Goal: Task Accomplishment & Management: Manage account settings

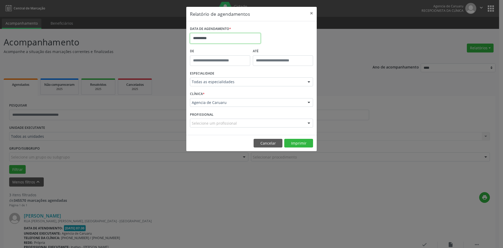
click at [215, 38] on input "**********" at bounding box center [225, 38] width 71 height 10
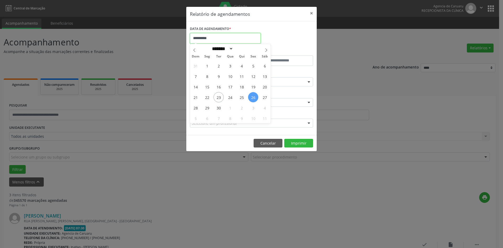
click at [215, 38] on input "**********" at bounding box center [225, 38] width 71 height 10
click at [228, 98] on span "24" at bounding box center [230, 97] width 10 height 10
type input "**********"
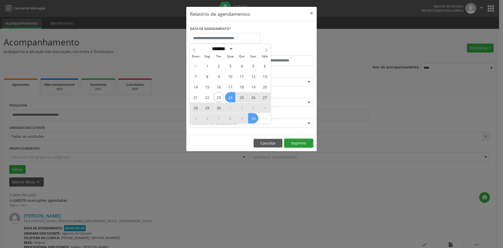
click at [295, 143] on button "Imprimir" at bounding box center [298, 143] width 29 height 9
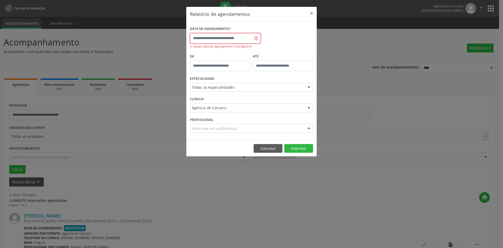
click at [220, 40] on input "text" at bounding box center [225, 38] width 71 height 10
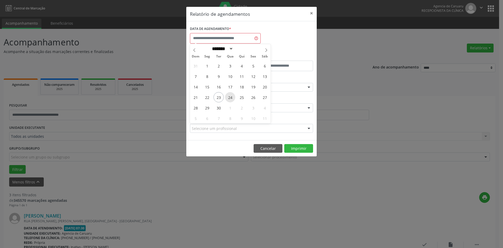
click at [232, 98] on span "24" at bounding box center [230, 97] width 10 height 10
type input "**********"
click at [232, 98] on span "24" at bounding box center [230, 97] width 10 height 10
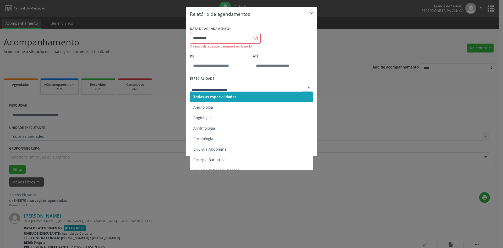
click at [247, 96] on span "Todas as especialidades" at bounding box center [251, 96] width 123 height 10
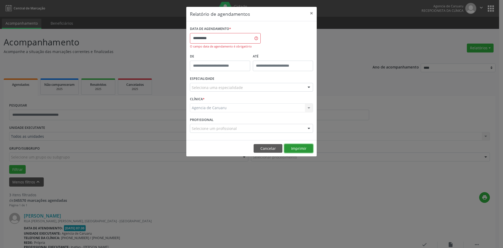
click at [297, 150] on button "Imprimir" at bounding box center [298, 148] width 29 height 9
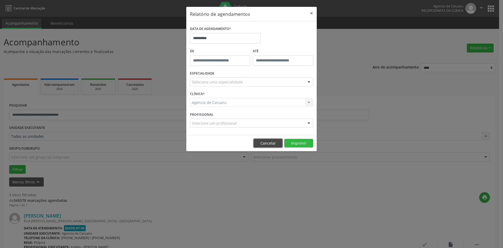
click at [272, 144] on button "Cancelar" at bounding box center [268, 143] width 29 height 9
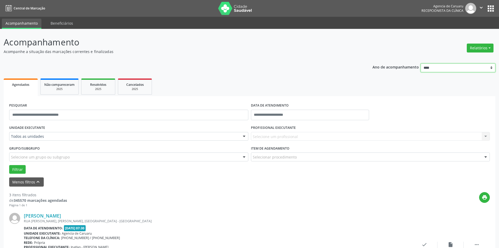
click at [472, 71] on select "**** **** **** **** ****" at bounding box center [458, 67] width 75 height 9
click at [396, 52] on header "Acompanhamento Acompanhe a situação das marcações correntes e finalizadas Relat…" at bounding box center [250, 45] width 492 height 19
click at [473, 50] on button "Relatórios" at bounding box center [480, 47] width 27 height 9
click at [381, 55] on div "Acompanhamento Acompanhe a situação das marcações correntes e finalizadas Relat…" at bounding box center [250, 244] width 492 height 417
click at [32, 26] on link "Acompanhamento" at bounding box center [22, 24] width 40 height 10
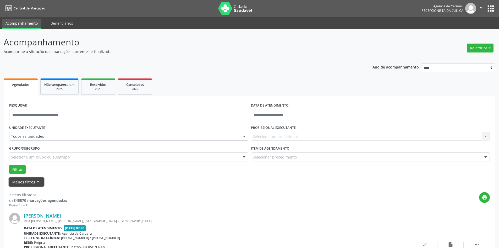
click at [39, 183] on icon "keyboard_arrow_up" at bounding box center [38, 182] width 6 height 6
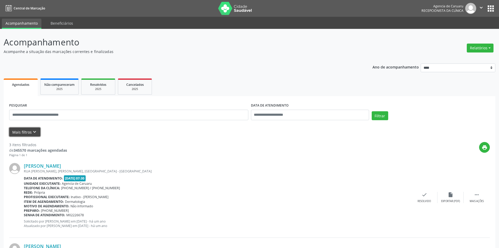
click at [20, 134] on button "Mais filtros keyboard_arrow_down" at bounding box center [24, 131] width 31 height 9
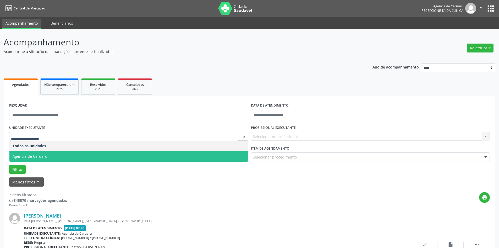
click at [31, 155] on span "Agencia de Caruaru" at bounding box center [30, 156] width 35 height 5
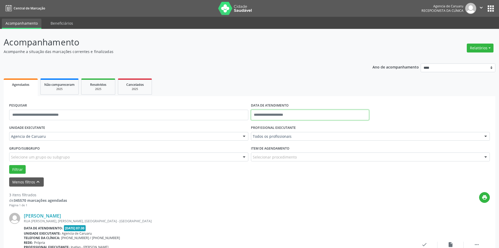
click at [272, 112] on input "text" at bounding box center [310, 115] width 118 height 10
click at [279, 175] on span "23" at bounding box center [280, 173] width 10 height 10
type input "**********"
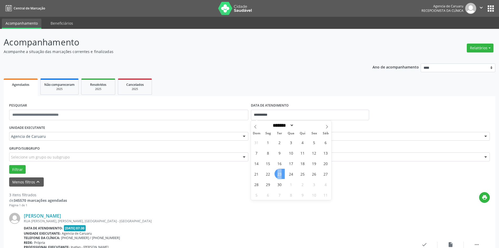
click at [279, 175] on span "23" at bounding box center [280, 173] width 10 height 10
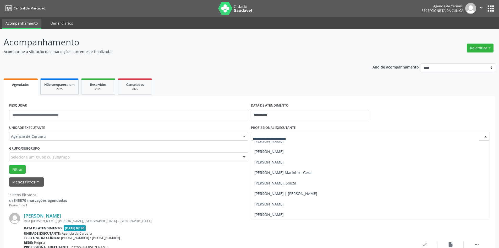
scroll to position [330, 0]
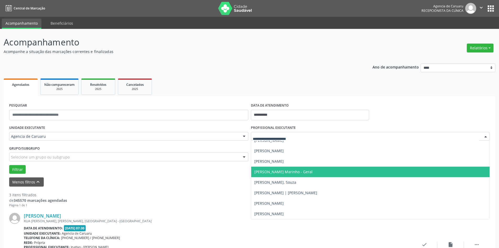
click at [291, 172] on span "[PERSON_NAME] Marinho - Geral" at bounding box center [283, 171] width 58 height 5
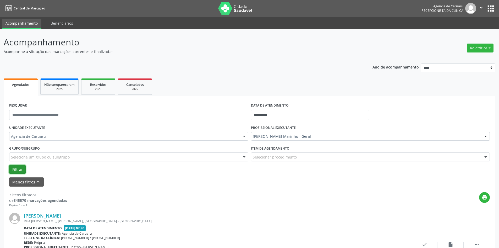
click at [14, 170] on button "Filtrar" at bounding box center [17, 169] width 17 height 9
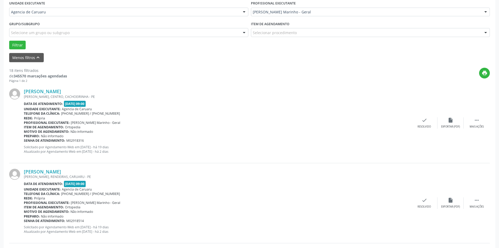
scroll to position [131, 0]
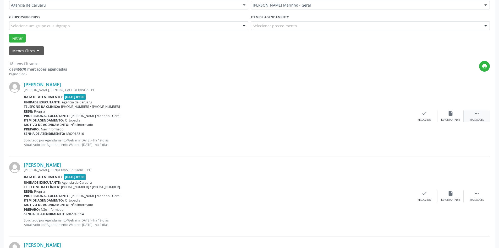
click at [475, 114] on icon "" at bounding box center [477, 113] width 6 height 6
click at [443, 116] on div "alarm_off Não compareceu" at bounding box center [451, 115] width 26 height 11
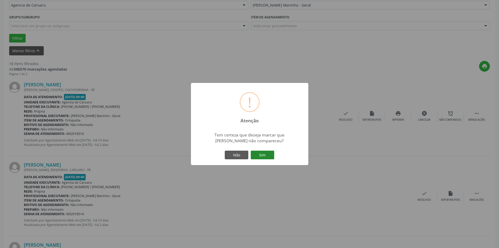
click at [260, 152] on button "Sim" at bounding box center [263, 154] width 24 height 9
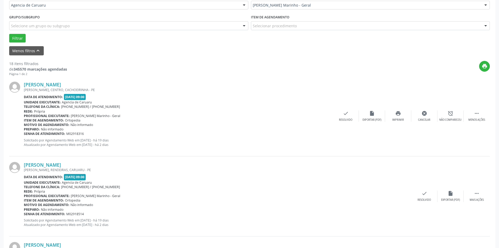
scroll to position [0, 0]
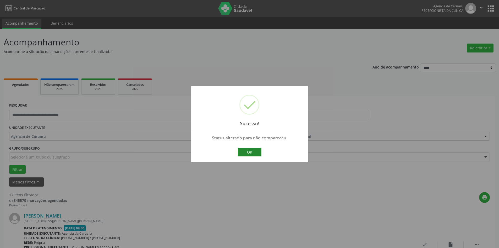
click at [250, 155] on button "OK" at bounding box center [250, 152] width 24 height 9
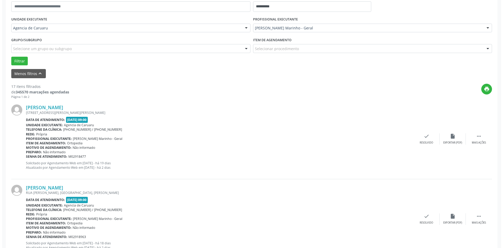
scroll to position [157, 0]
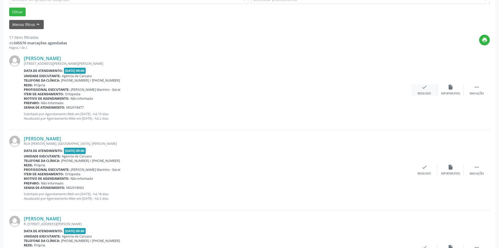
click at [417, 91] on div "check Resolvido" at bounding box center [424, 89] width 26 height 11
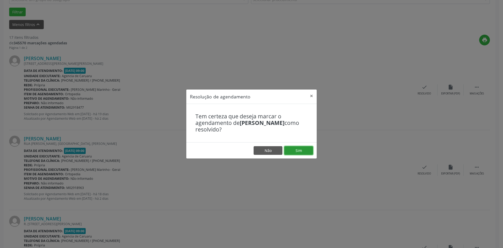
click at [303, 149] on button "Sim" at bounding box center [298, 150] width 29 height 9
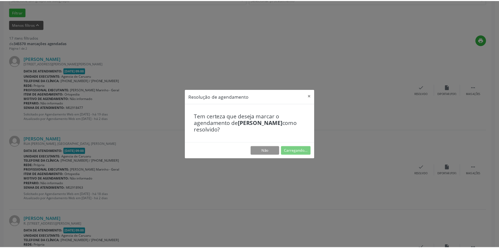
scroll to position [0, 0]
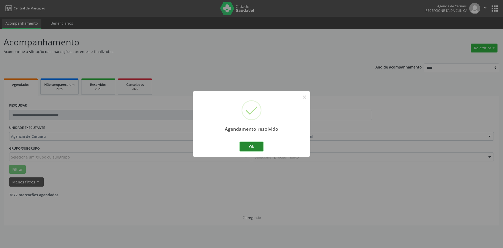
click at [253, 146] on button "Ok" at bounding box center [252, 146] width 24 height 9
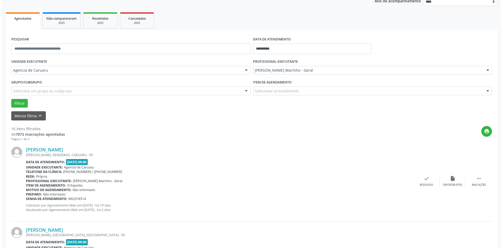
scroll to position [131, 0]
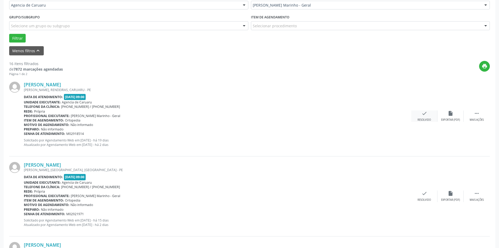
click at [418, 118] on div "Resolvido" at bounding box center [424, 120] width 13 height 4
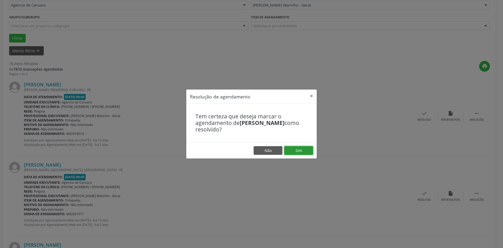
click at [295, 151] on button "Sim" at bounding box center [298, 150] width 29 height 9
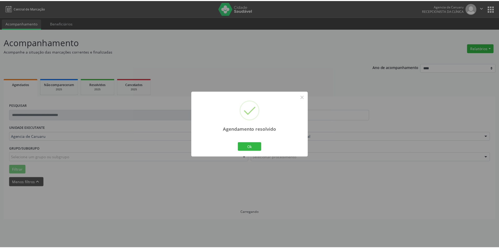
scroll to position [0, 0]
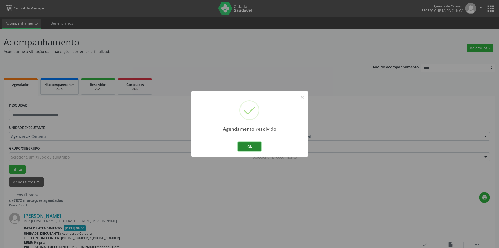
click at [255, 147] on button "Ok" at bounding box center [250, 146] width 24 height 9
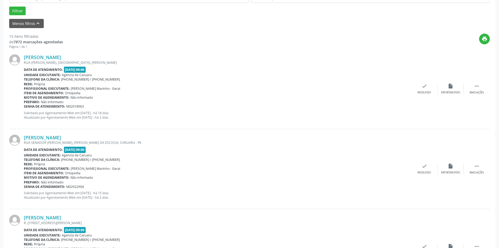
scroll to position [131, 0]
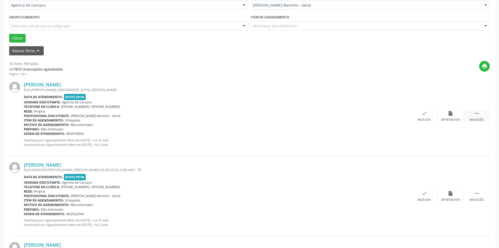
click at [480, 116] on div " Mais ações" at bounding box center [477, 115] width 26 height 11
click at [450, 113] on icon "alarm_off" at bounding box center [451, 113] width 6 height 6
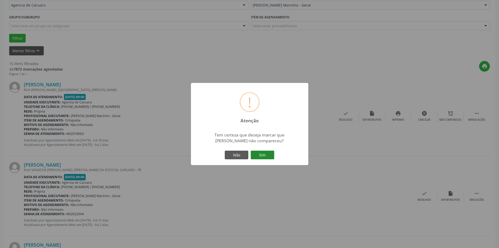
click at [257, 155] on button "Sim" at bounding box center [263, 154] width 24 height 9
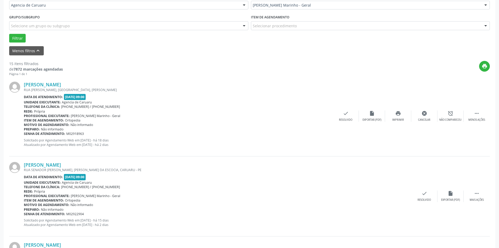
scroll to position [0, 0]
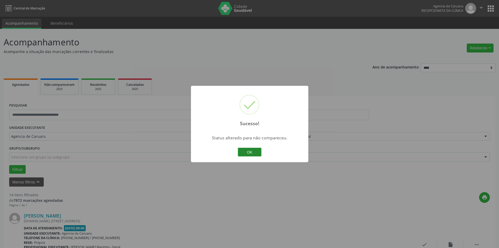
click at [249, 155] on button "OK" at bounding box center [250, 152] width 24 height 9
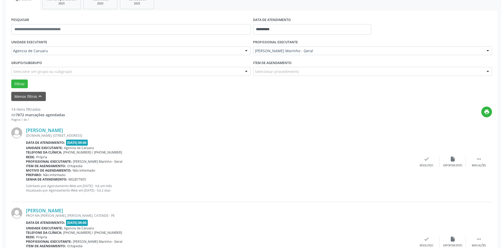
scroll to position [131, 0]
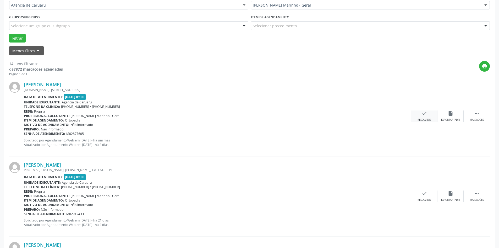
click at [418, 119] on div "Resolvido" at bounding box center [424, 120] width 13 height 4
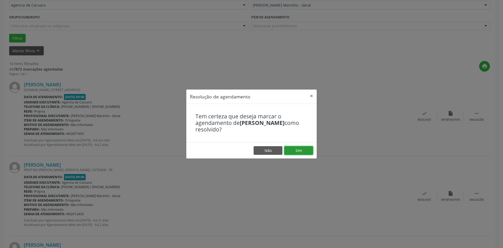
click at [303, 150] on button "Sim" at bounding box center [298, 150] width 29 height 9
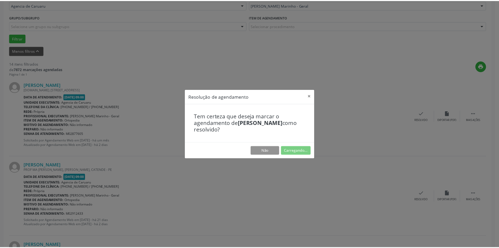
scroll to position [0, 0]
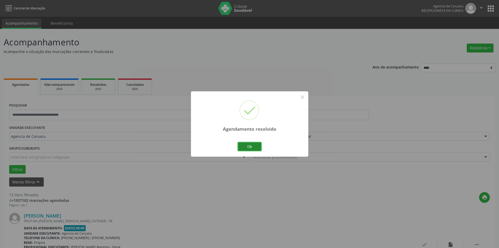
click at [255, 148] on button "Ok" at bounding box center [250, 146] width 24 height 9
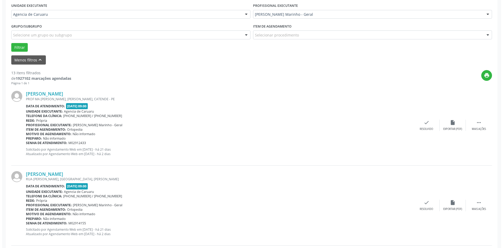
scroll to position [131, 0]
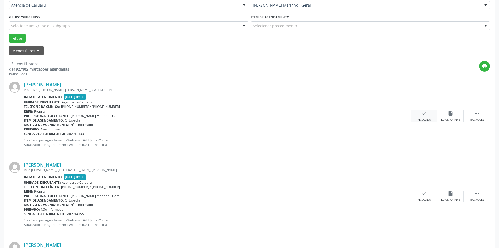
click at [428, 116] on div "check Resolvido" at bounding box center [424, 115] width 26 height 11
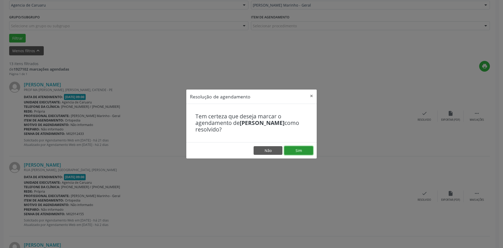
click at [298, 151] on button "Sim" at bounding box center [298, 150] width 29 height 9
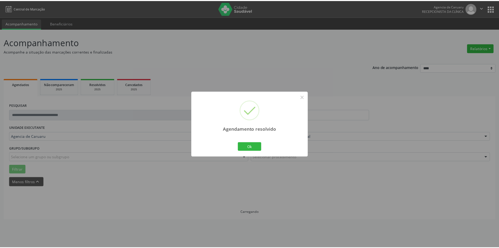
scroll to position [0, 0]
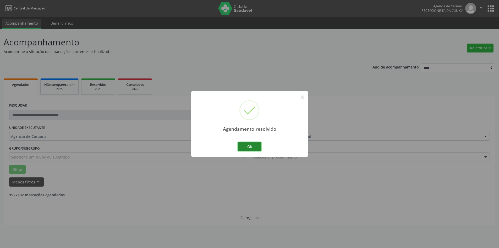
click at [255, 149] on button "Ok" at bounding box center [250, 146] width 24 height 9
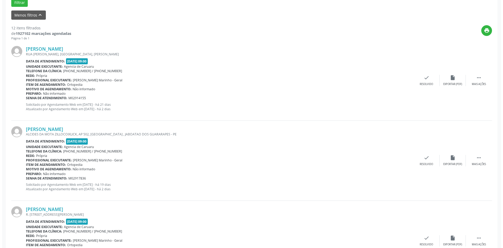
scroll to position [157, 0]
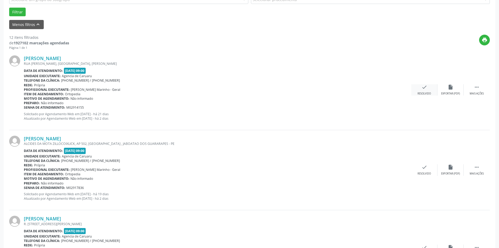
click at [419, 92] on div "Resolvido" at bounding box center [424, 94] width 13 height 4
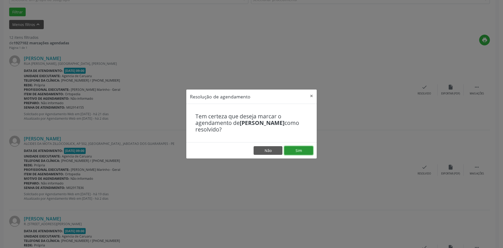
click at [293, 153] on button "Sim" at bounding box center [298, 150] width 29 height 9
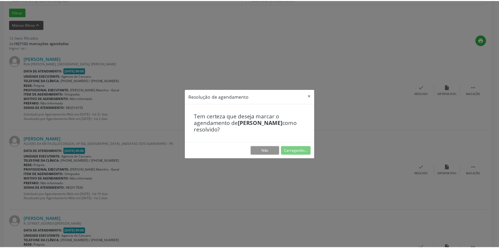
scroll to position [0, 0]
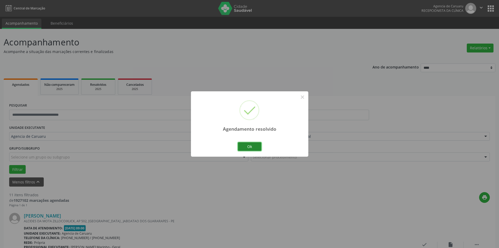
click at [243, 148] on button "Ok" at bounding box center [250, 146] width 24 height 9
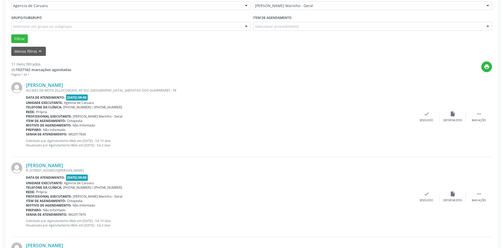
scroll to position [131, 0]
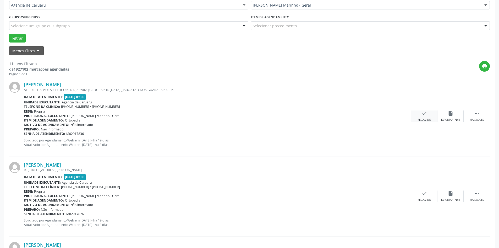
click at [423, 114] on icon "check" at bounding box center [425, 113] width 6 height 6
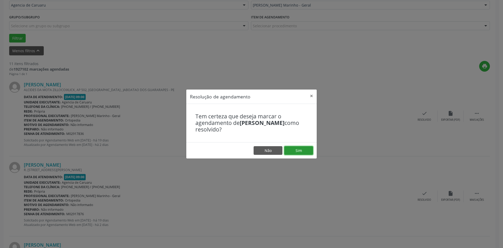
click at [298, 152] on button "Sim" at bounding box center [298, 150] width 29 height 9
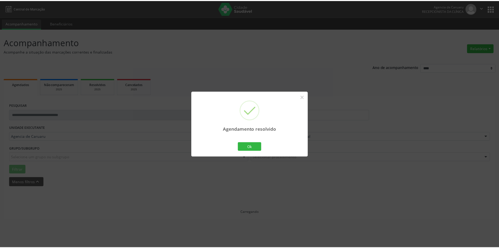
scroll to position [0, 0]
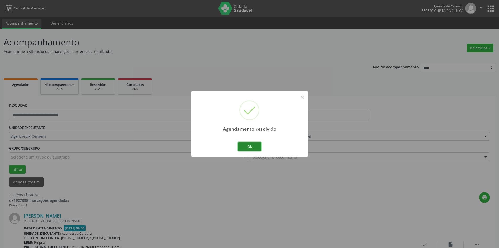
click at [248, 148] on button "Ok" at bounding box center [250, 146] width 24 height 9
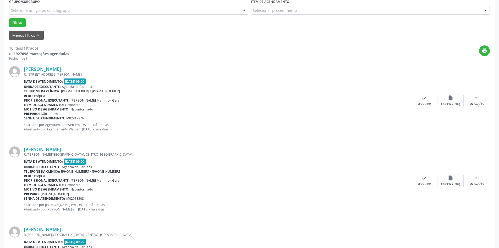
scroll to position [183, 0]
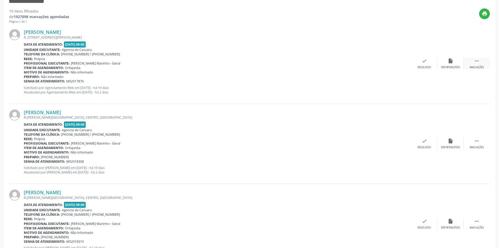
click at [480, 63] on icon "" at bounding box center [477, 61] width 6 height 6
click at [451, 61] on icon "alarm_off" at bounding box center [451, 61] width 6 height 6
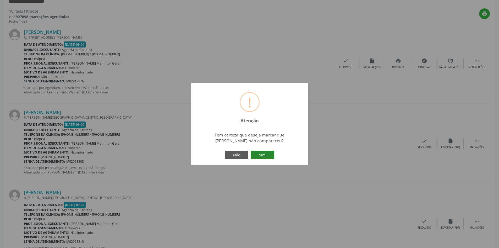
click at [255, 154] on button "Sim" at bounding box center [263, 154] width 24 height 9
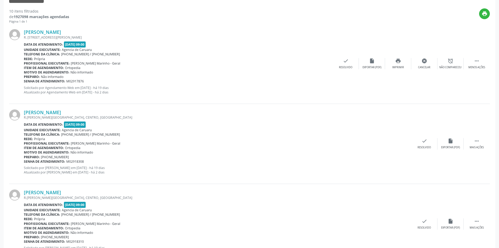
scroll to position [0, 0]
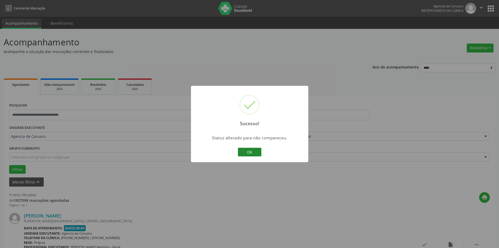
click at [243, 150] on button "OK" at bounding box center [250, 152] width 24 height 9
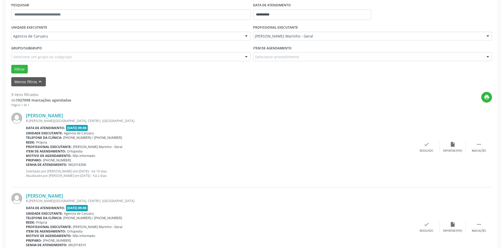
scroll to position [105, 0]
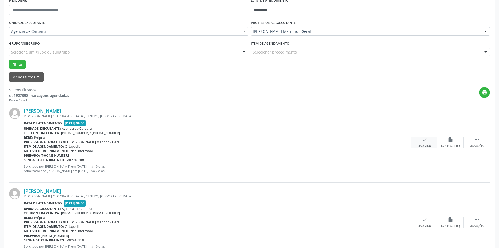
click at [425, 143] on div "check Resolvido" at bounding box center [424, 142] width 26 height 11
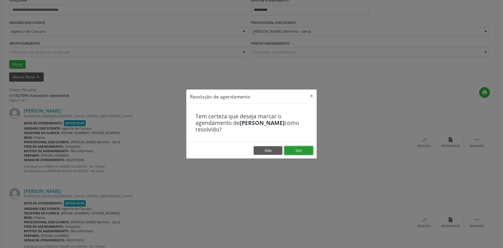
click at [299, 151] on button "Sim" at bounding box center [298, 150] width 29 height 9
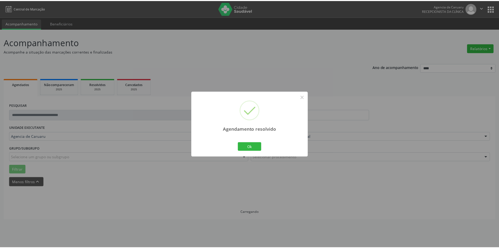
scroll to position [0, 0]
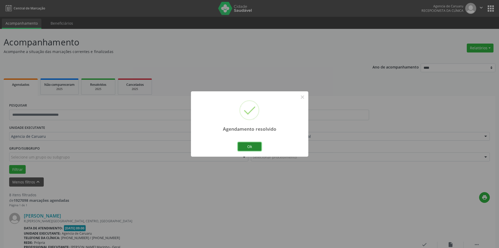
click at [246, 146] on button "Ok" at bounding box center [250, 146] width 24 height 9
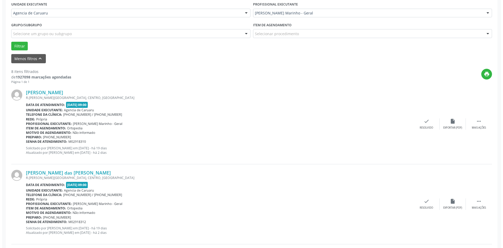
scroll to position [157, 0]
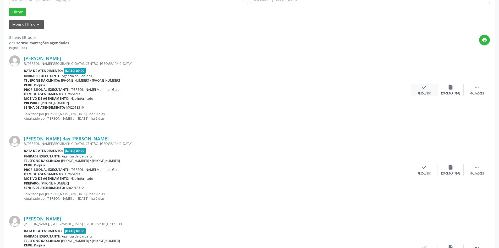
click at [423, 92] on div "Resolvido" at bounding box center [424, 94] width 13 height 4
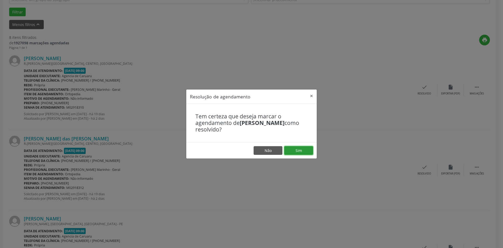
click at [296, 150] on button "Sim" at bounding box center [298, 150] width 29 height 9
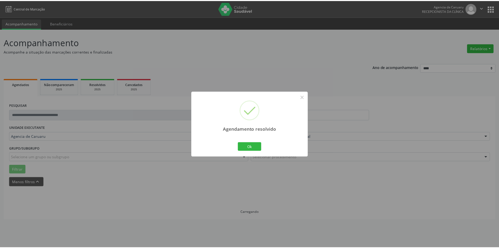
scroll to position [0, 0]
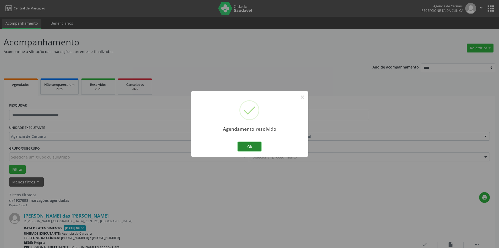
click at [255, 148] on button "Ok" at bounding box center [250, 146] width 24 height 9
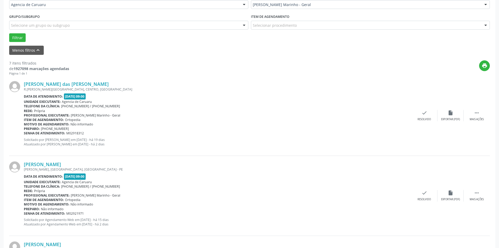
scroll to position [157, 0]
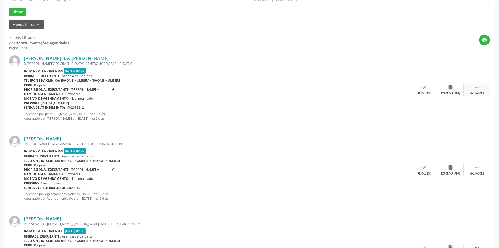
click at [481, 91] on div " Mais ações" at bounding box center [477, 89] width 26 height 11
click at [451, 88] on icon "alarm_off" at bounding box center [451, 87] width 6 height 6
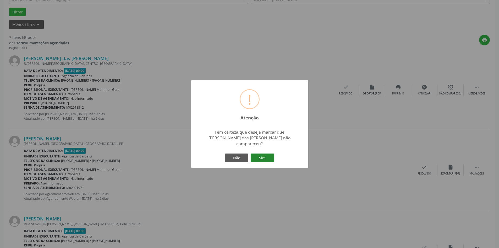
click at [264, 155] on button "Sim" at bounding box center [263, 157] width 24 height 9
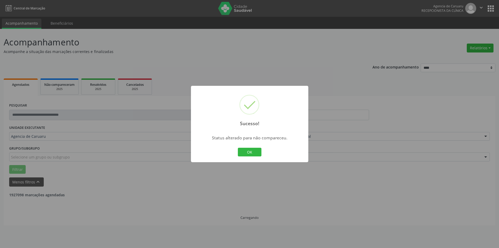
scroll to position [0, 0]
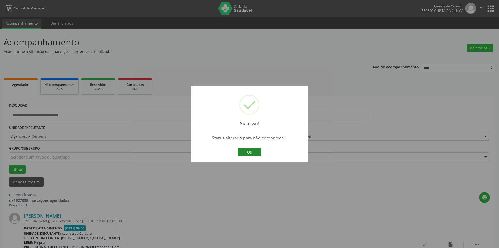
click at [241, 151] on button "OK" at bounding box center [250, 152] width 24 height 9
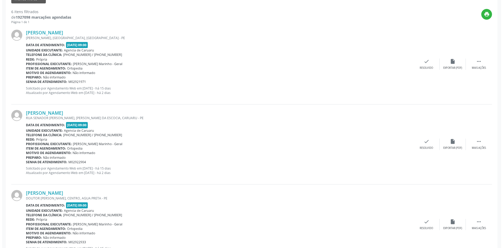
scroll to position [183, 0]
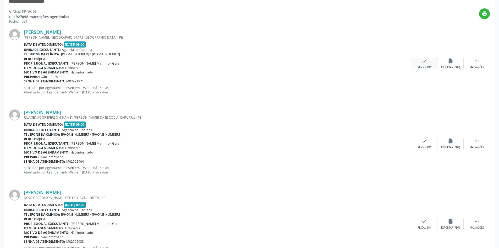
click at [431, 65] on div "check Resolvido" at bounding box center [424, 63] width 26 height 11
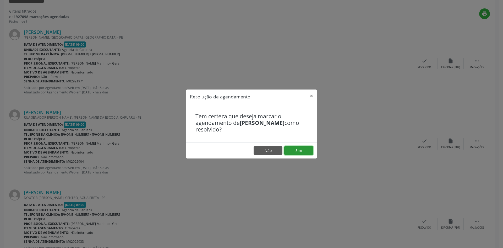
click at [293, 150] on button "Sim" at bounding box center [298, 150] width 29 height 9
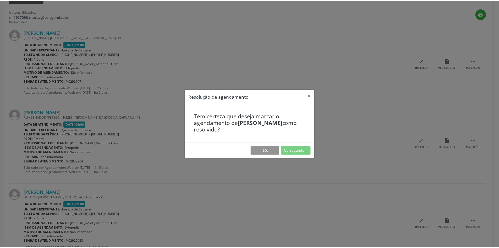
scroll to position [0, 0]
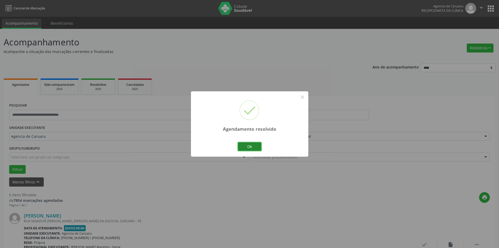
click at [252, 147] on button "Ok" at bounding box center [250, 146] width 24 height 9
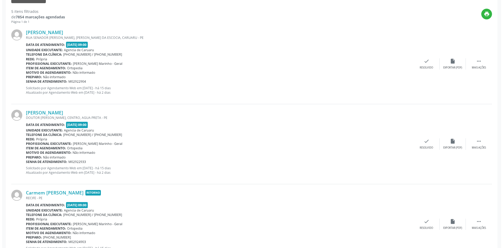
scroll to position [183, 0]
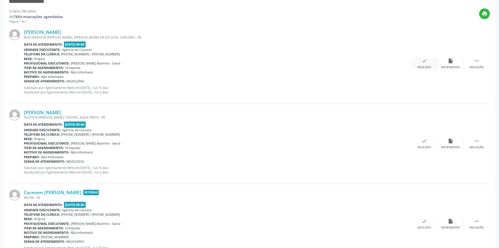
click at [427, 59] on div "check Resolvido" at bounding box center [424, 63] width 26 height 11
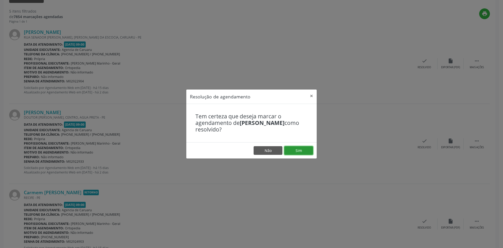
click at [306, 151] on button "Sim" at bounding box center [298, 150] width 29 height 9
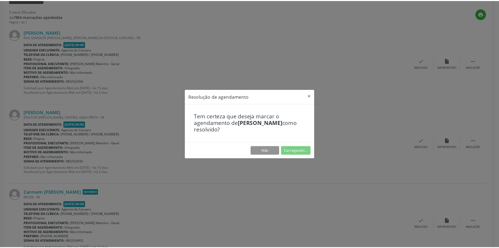
scroll to position [0, 0]
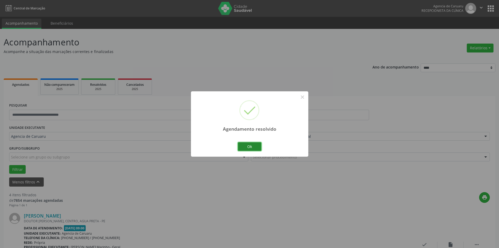
click at [244, 145] on button "Ok" at bounding box center [250, 146] width 24 height 9
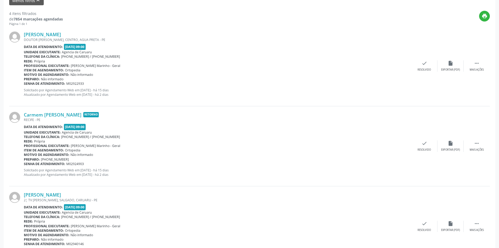
scroll to position [183, 0]
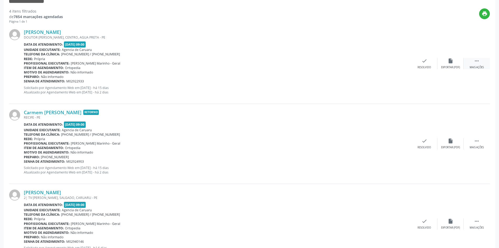
click at [476, 60] on icon "" at bounding box center [477, 61] width 6 height 6
click at [450, 63] on icon "alarm_off" at bounding box center [451, 61] width 6 height 6
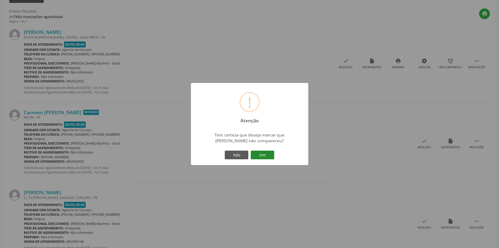
click at [265, 156] on button "Sim" at bounding box center [263, 154] width 24 height 9
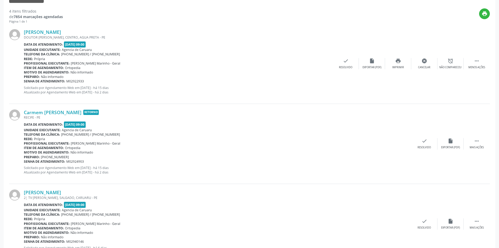
scroll to position [0, 0]
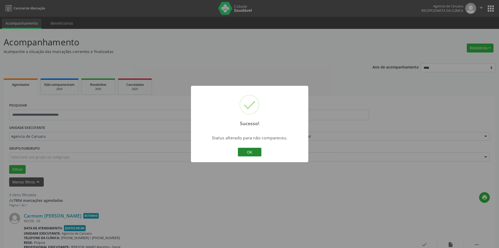
click at [249, 152] on button "OK" at bounding box center [250, 152] width 24 height 9
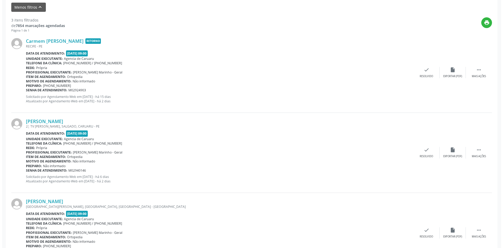
scroll to position [183, 0]
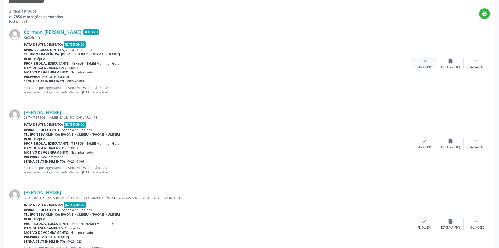
click at [419, 66] on div "Resolvido" at bounding box center [424, 68] width 13 height 4
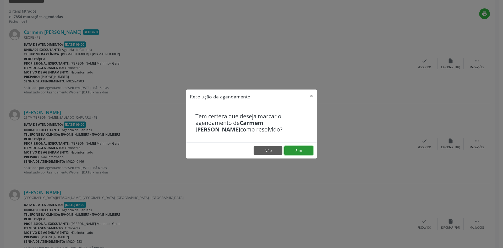
click at [295, 152] on button "Sim" at bounding box center [298, 150] width 29 height 9
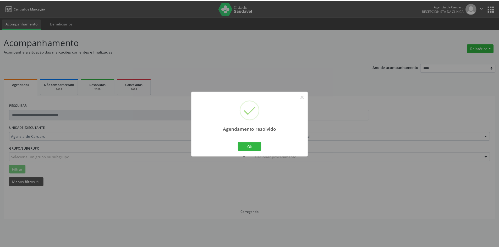
scroll to position [0, 0]
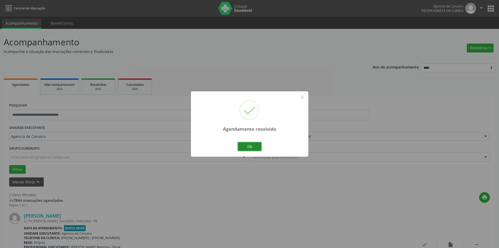
click at [255, 146] on button "Ok" at bounding box center [250, 146] width 24 height 9
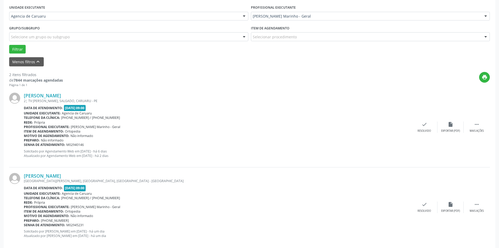
scroll to position [128, 0]
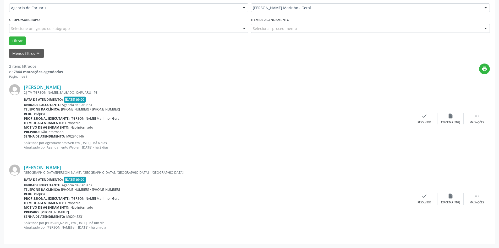
click at [485, 112] on div "[PERSON_NAME] 2¦ TV [PERSON_NAME], [PERSON_NAME], CARUARU - PE Data de atendime…" at bounding box center [249, 119] width 481 height 80
click at [479, 116] on icon "" at bounding box center [477, 116] width 6 height 6
click at [445, 118] on div "alarm_off Não compareceu" at bounding box center [451, 118] width 26 height 11
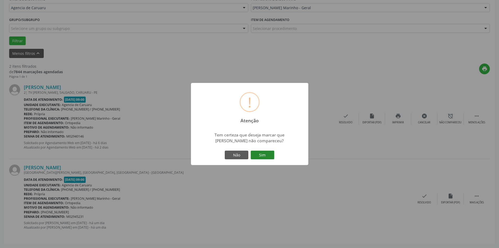
click at [263, 155] on button "Sim" at bounding box center [263, 154] width 24 height 9
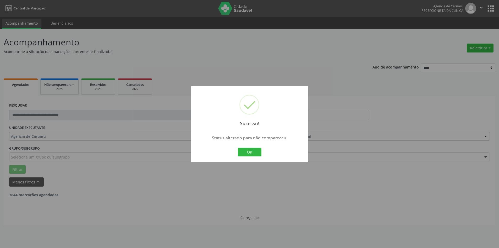
scroll to position [0, 0]
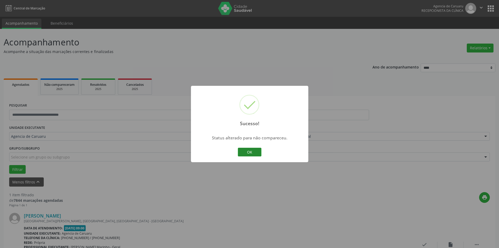
click at [259, 150] on button "OK" at bounding box center [250, 152] width 24 height 9
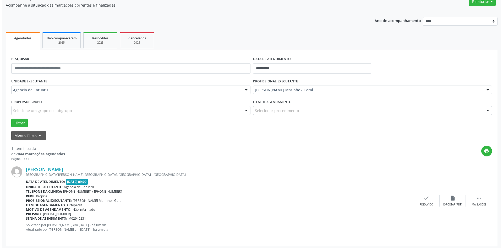
scroll to position [48, 0]
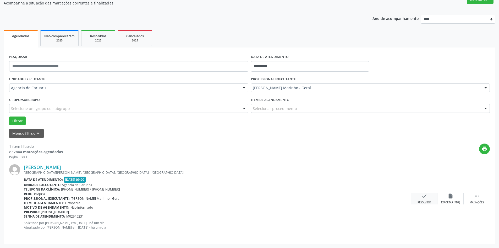
click at [428, 200] on div "check Resolvido" at bounding box center [424, 198] width 26 height 11
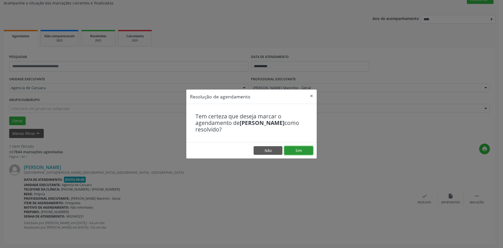
click at [303, 149] on button "Sim" at bounding box center [298, 150] width 29 height 9
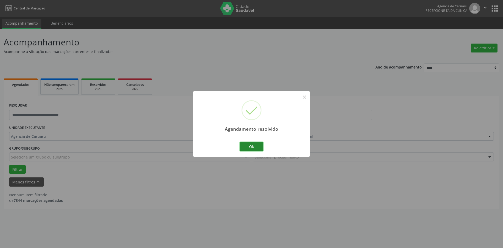
click at [254, 147] on button "Ok" at bounding box center [252, 146] width 24 height 9
